Goal: Submit feedback/report problem

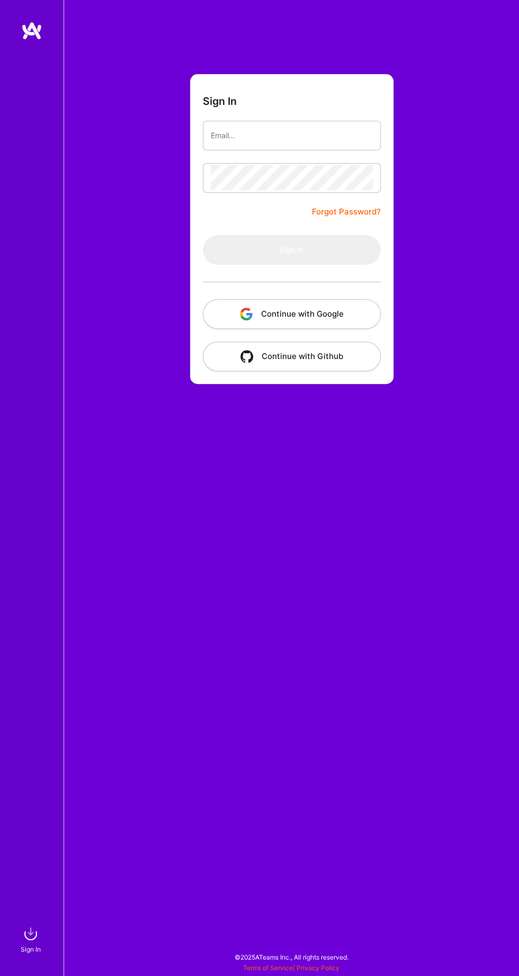
click at [327, 313] on button "Continue with Google" at bounding box center [292, 314] width 178 height 30
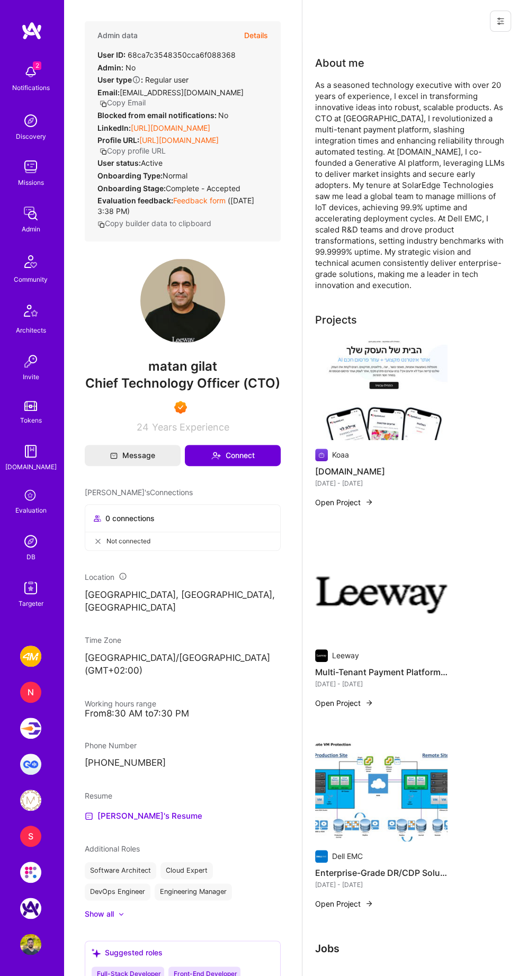
click at [205, 198] on link "Feedback form" at bounding box center [199, 200] width 52 height 9
